Goal: Task Accomplishment & Management: Complete application form

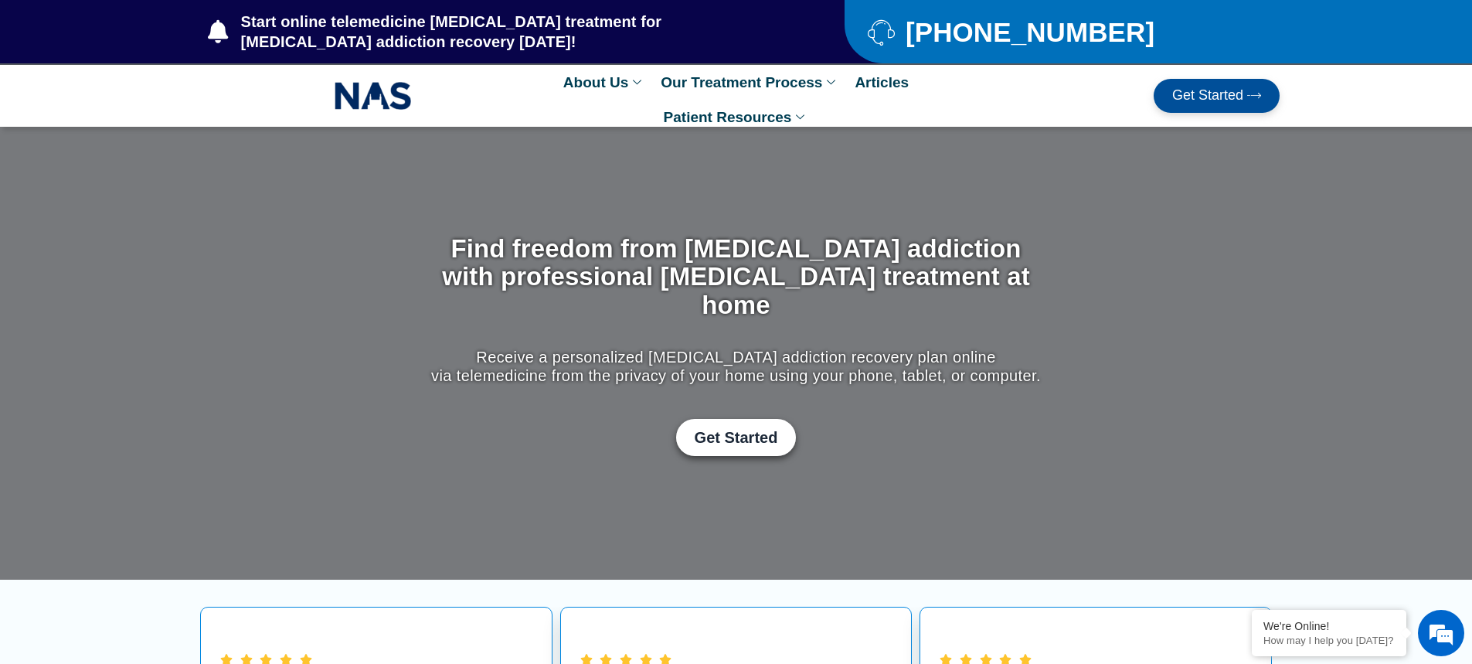
click at [1185, 91] on span "Get Started" at bounding box center [1207, 95] width 71 height 15
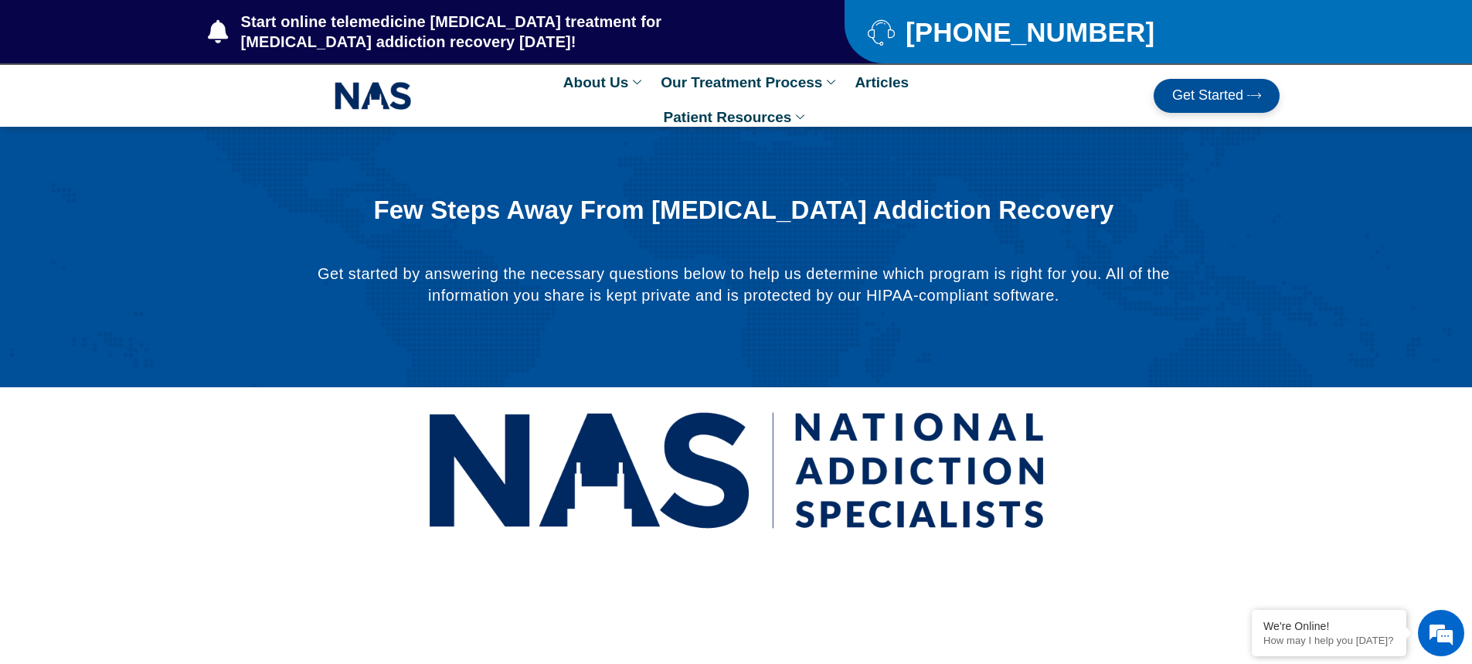
click at [1210, 97] on span "Get Started" at bounding box center [1207, 95] width 71 height 15
